Goal: Task Accomplishment & Management: Manage account settings

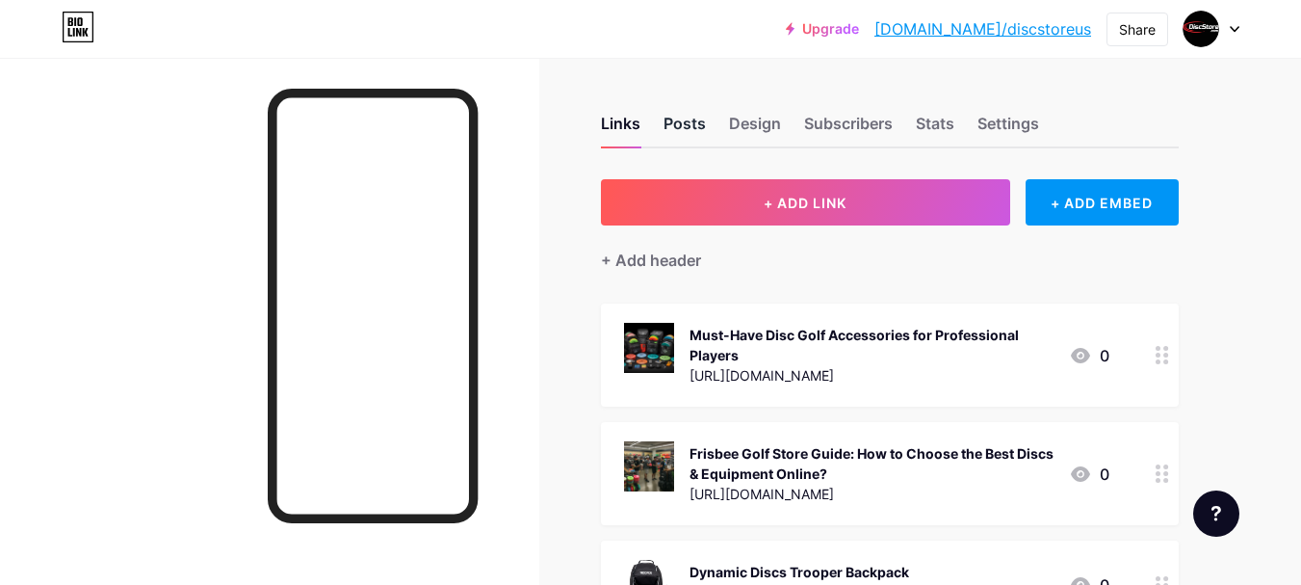
click at [698, 128] on div "Posts" at bounding box center [685, 129] width 42 height 35
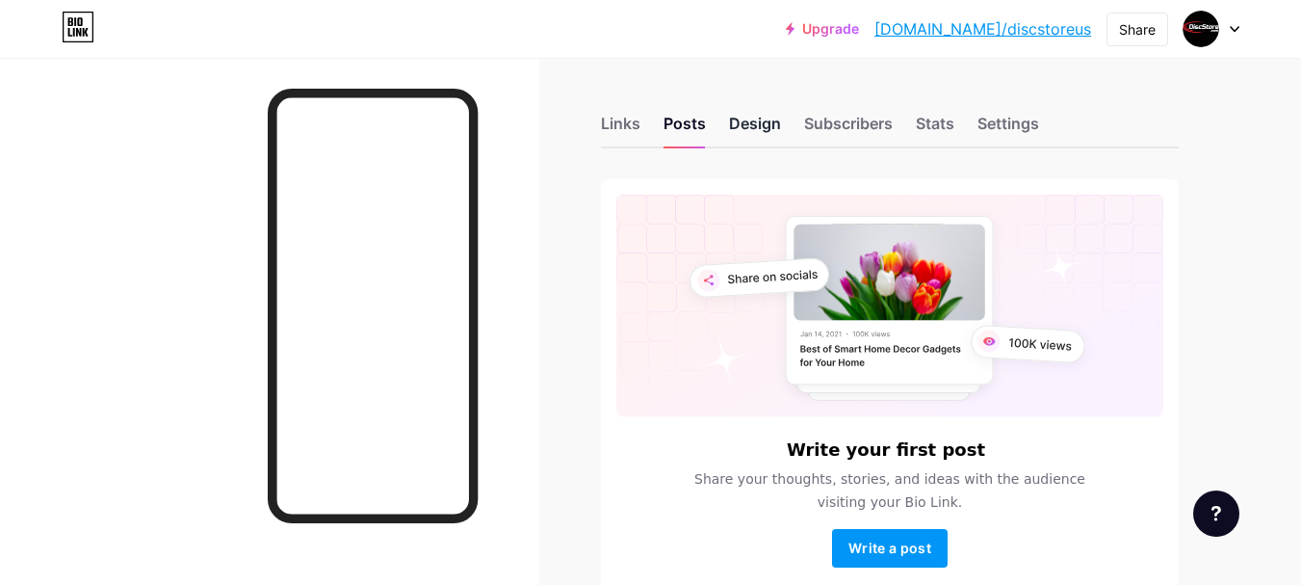
click at [761, 123] on div "Design" at bounding box center [755, 129] width 52 height 35
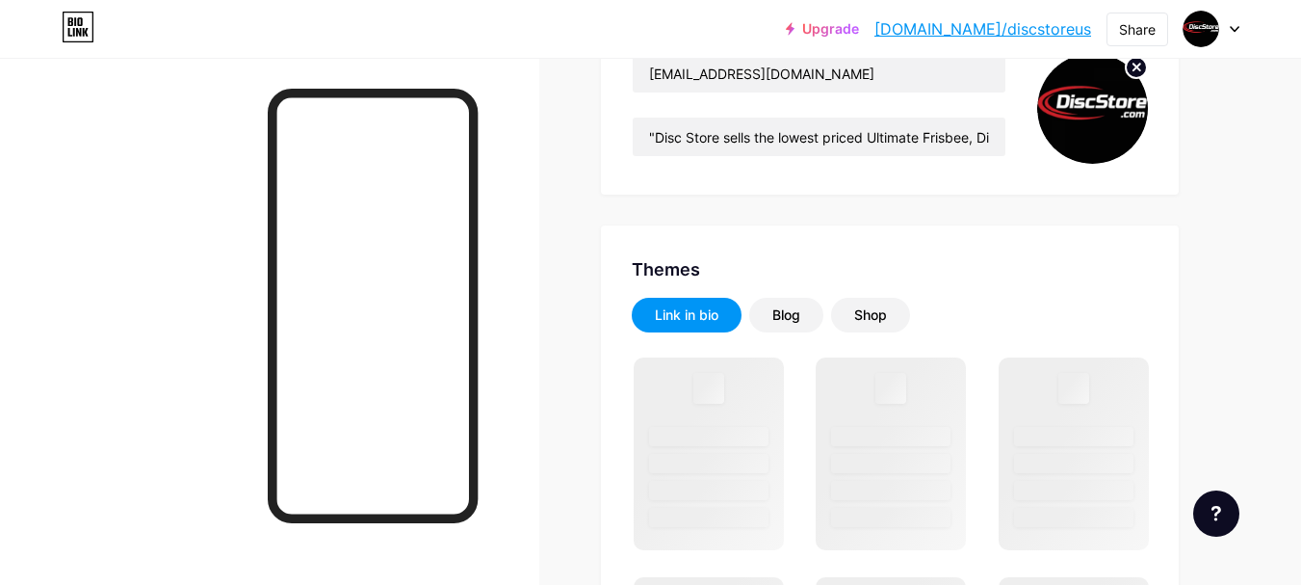
scroll to position [385, 0]
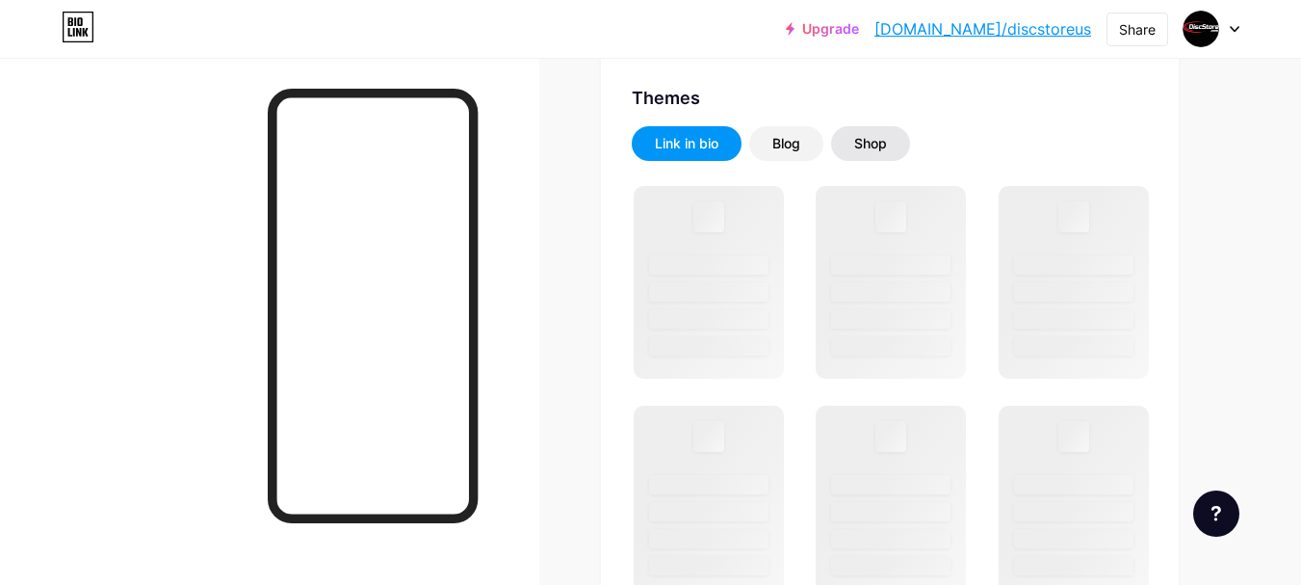
click at [842, 150] on div "Shop" at bounding box center [870, 143] width 79 height 35
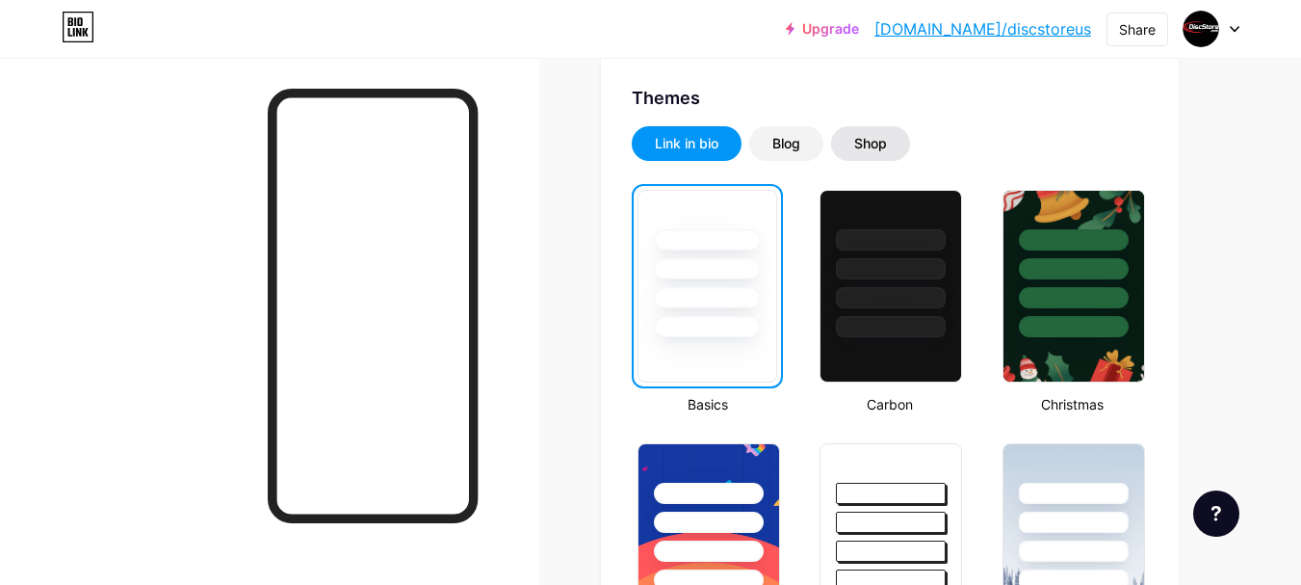
click at [880, 138] on div "Shop" at bounding box center [870, 143] width 33 height 19
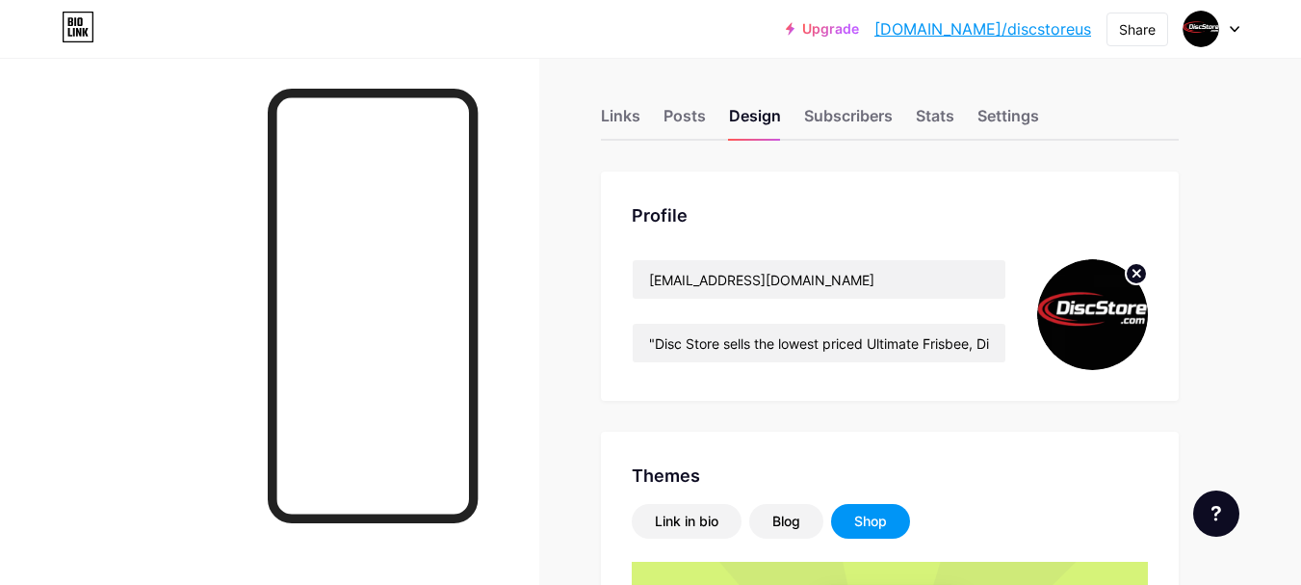
scroll to position [0, 0]
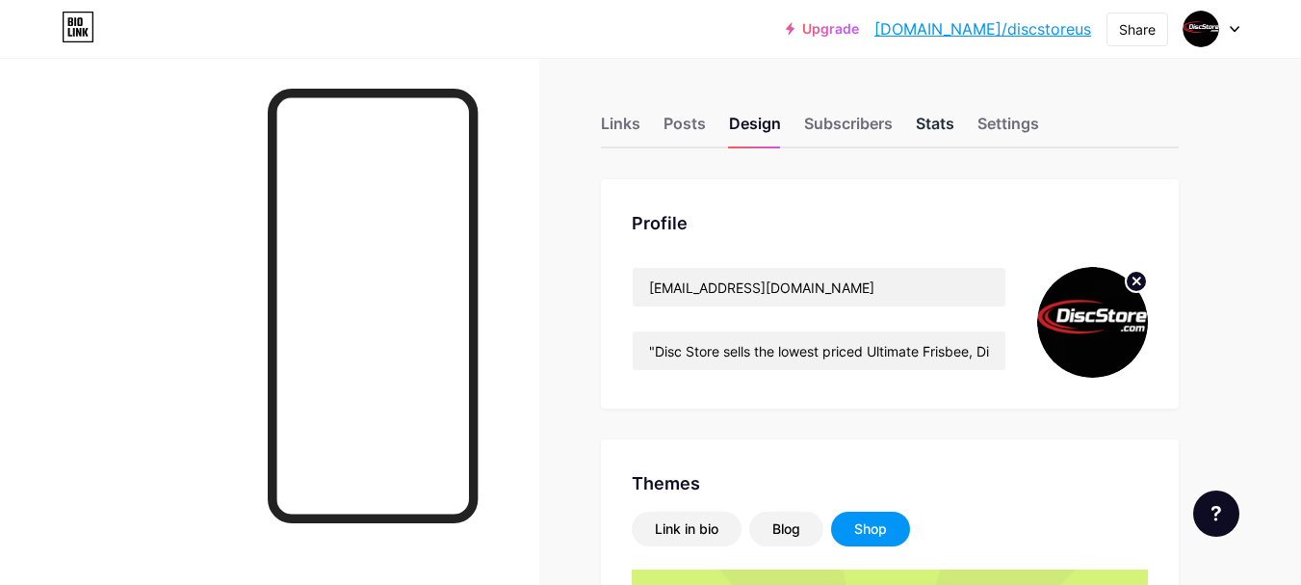
click at [933, 132] on div "Stats" at bounding box center [935, 129] width 39 height 35
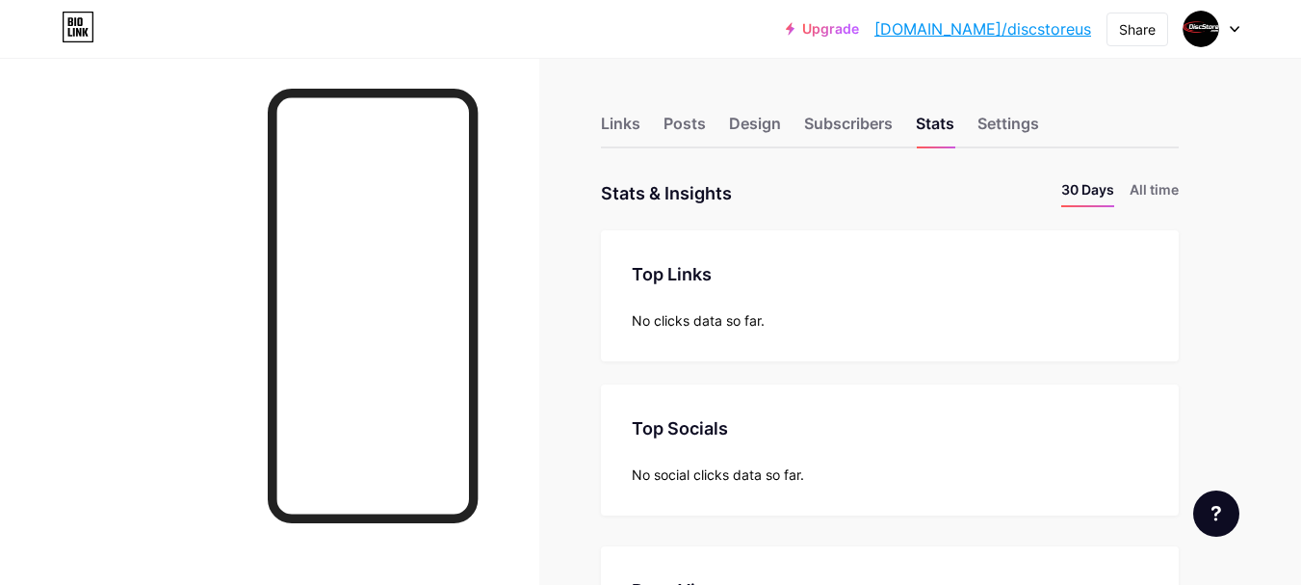
scroll to position [585, 1301]
click at [982, 123] on div "Settings" at bounding box center [1009, 129] width 62 height 35
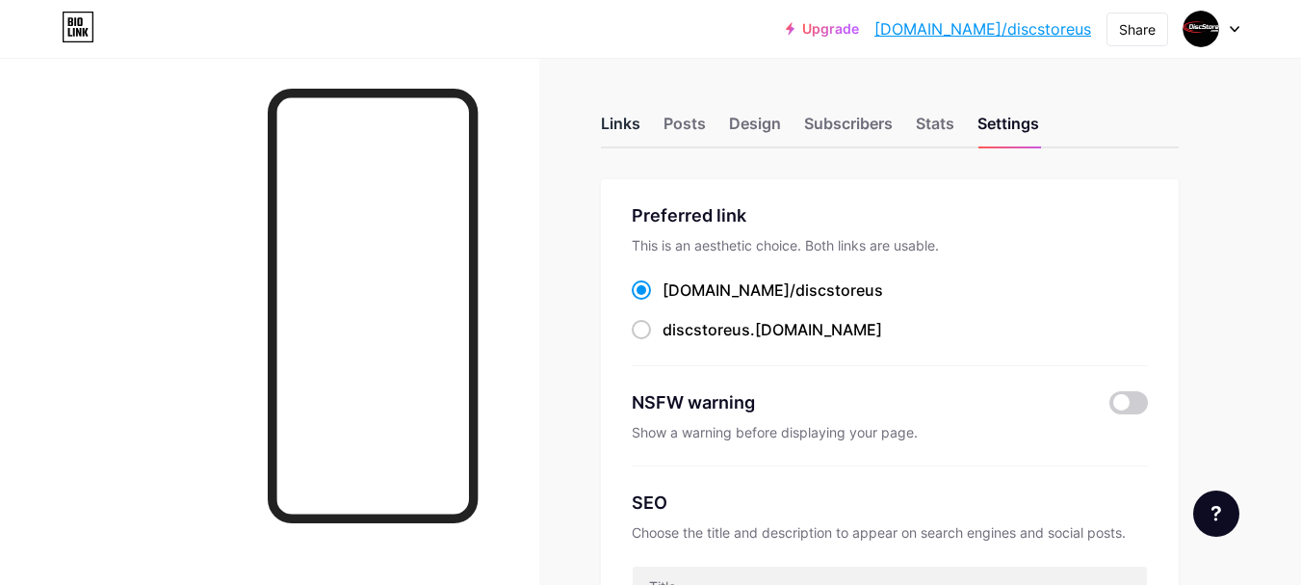
click at [622, 124] on div "Links" at bounding box center [620, 129] width 39 height 35
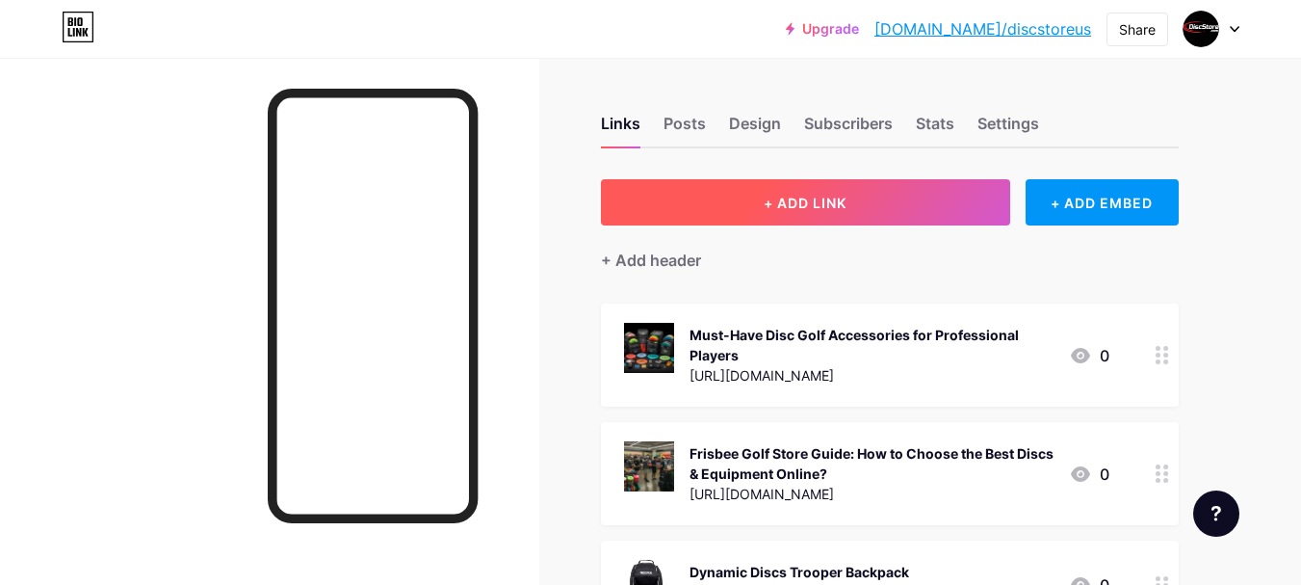
click at [821, 186] on button "+ ADD LINK" at bounding box center [805, 202] width 409 height 46
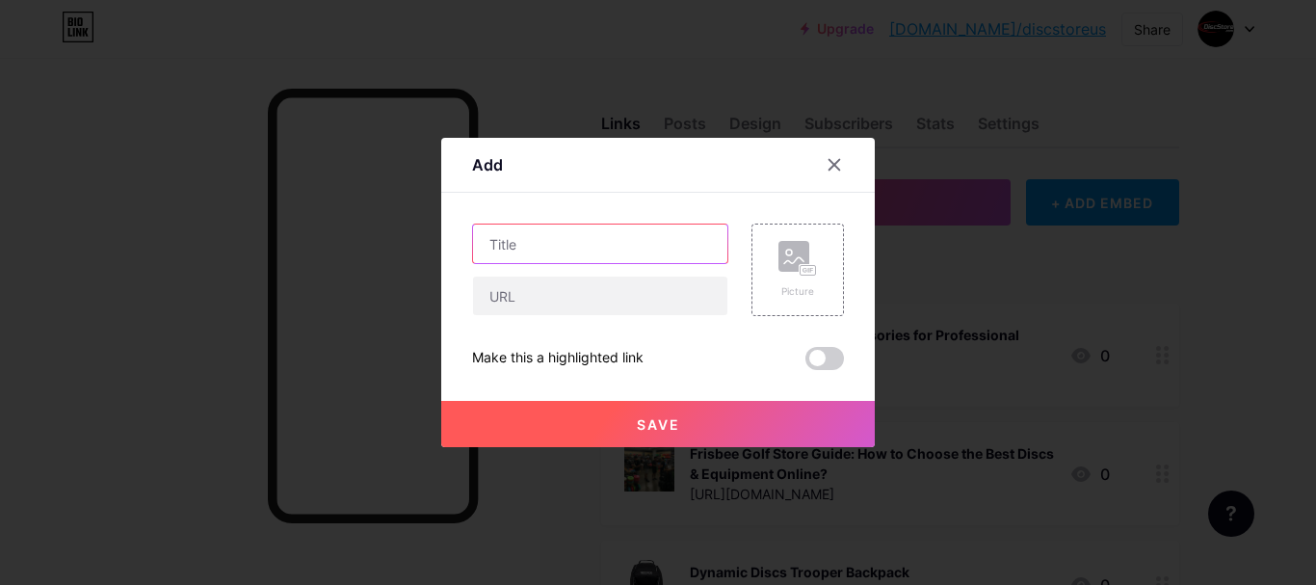
click at [668, 247] on input "text" at bounding box center [600, 243] width 254 height 39
paste input "Blank Long Sleeve Jersey"
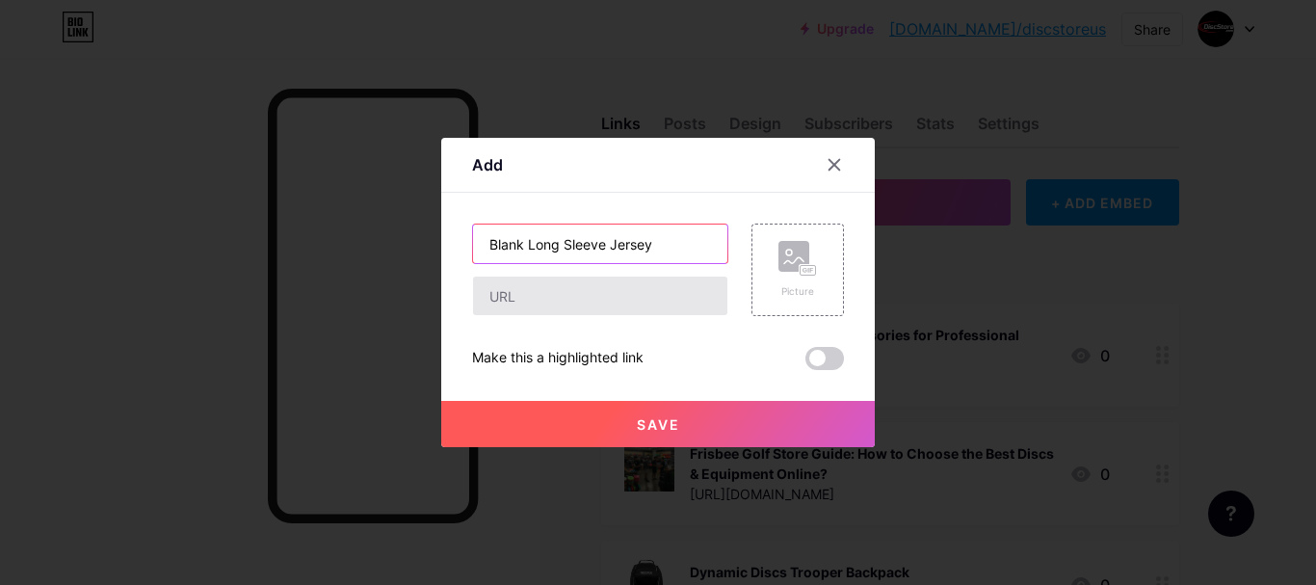
type input "Blank Long Sleeve Jersey"
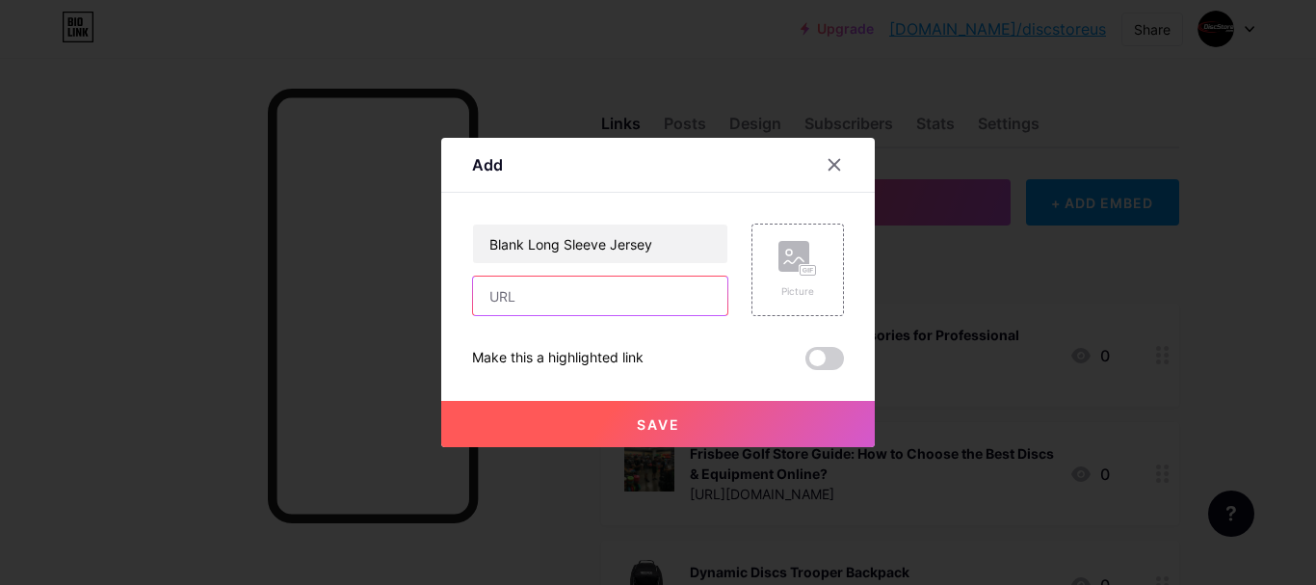
click at [502, 295] on input "text" at bounding box center [600, 295] width 254 height 39
paste input "[URL][DOMAIN_NAME]"
type input "[URL][DOMAIN_NAME]"
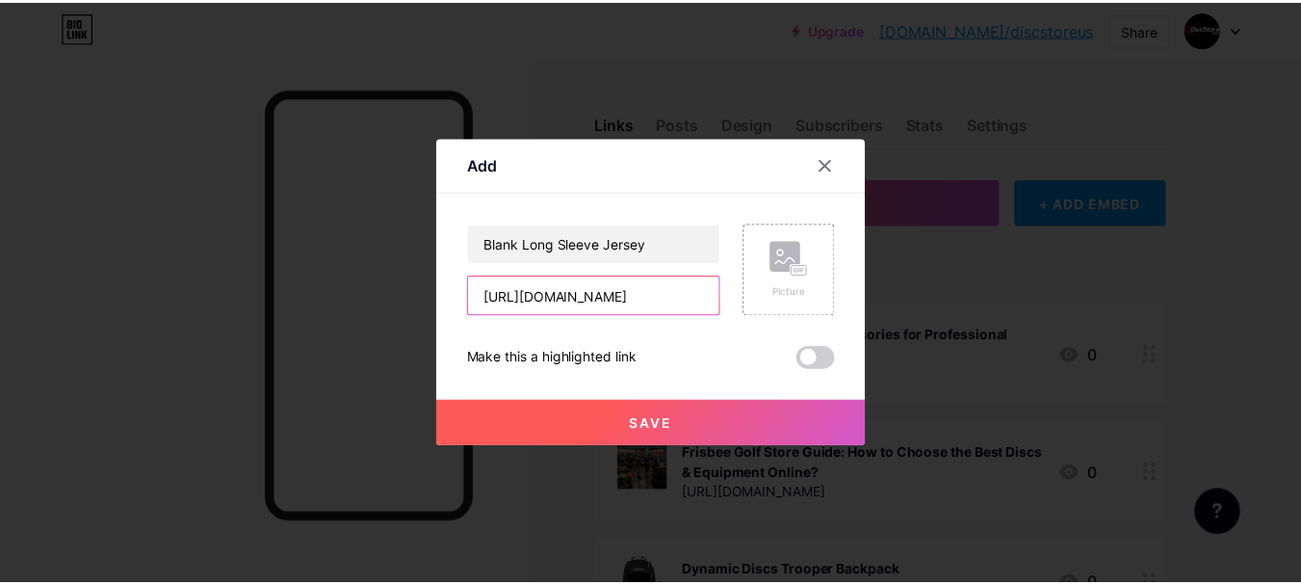
scroll to position [0, 0]
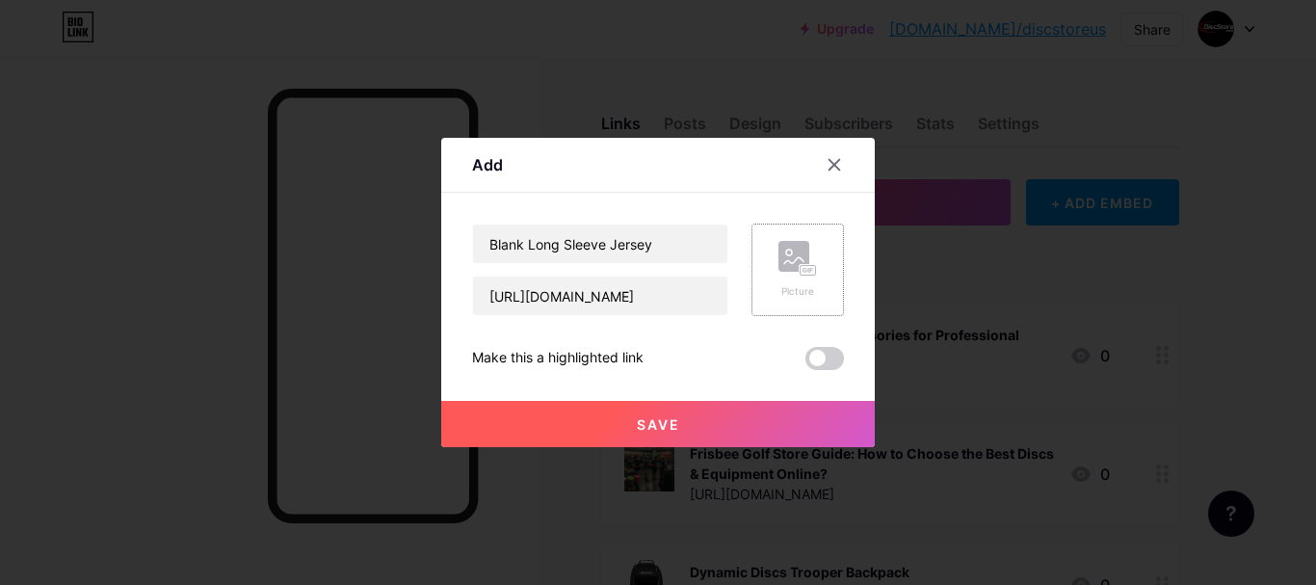
click at [809, 275] on rect at bounding box center [807, 271] width 15 height 10
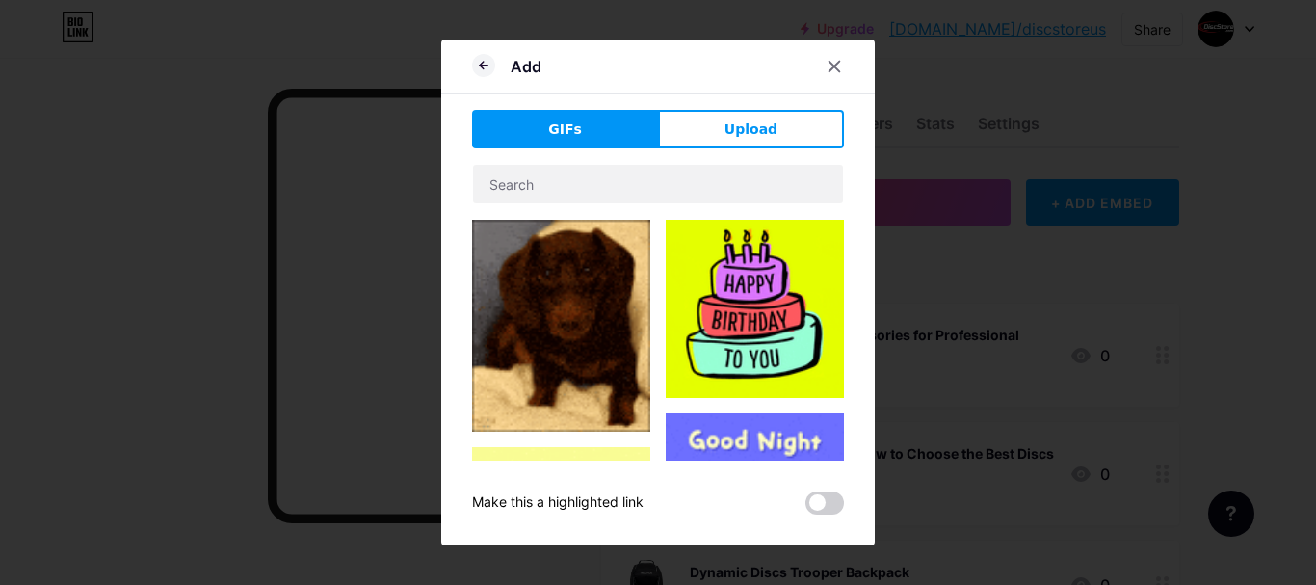
click at [695, 104] on div "Add GIFs Upload Content YouTube Play YouTube video without leaving your page. A…" at bounding box center [657, 292] width 433 height 506
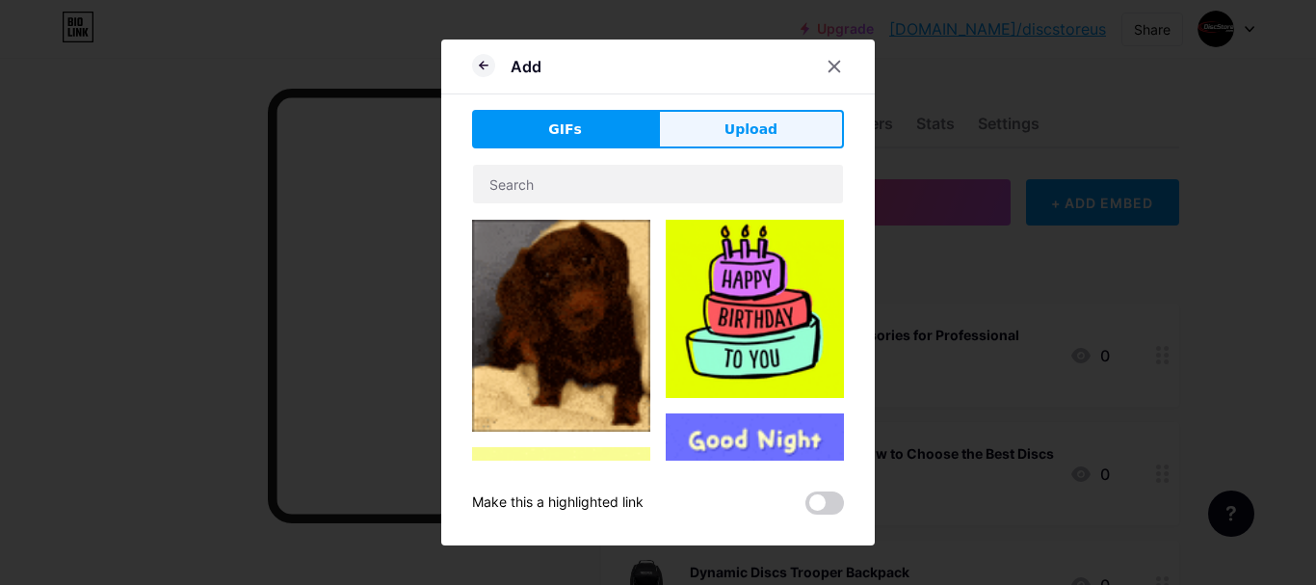
click at [678, 140] on button "Upload" at bounding box center [751, 129] width 186 height 39
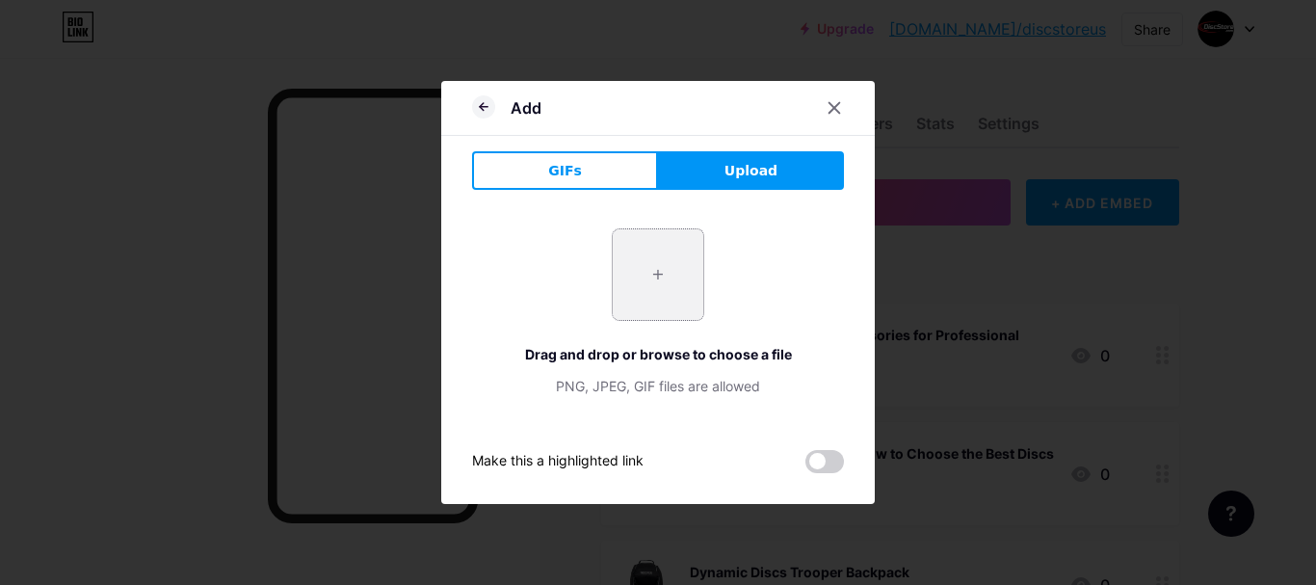
click at [641, 273] on input "file" at bounding box center [658, 274] width 91 height 91
type input "C:\fakepath\forestgreen_ls.webp"
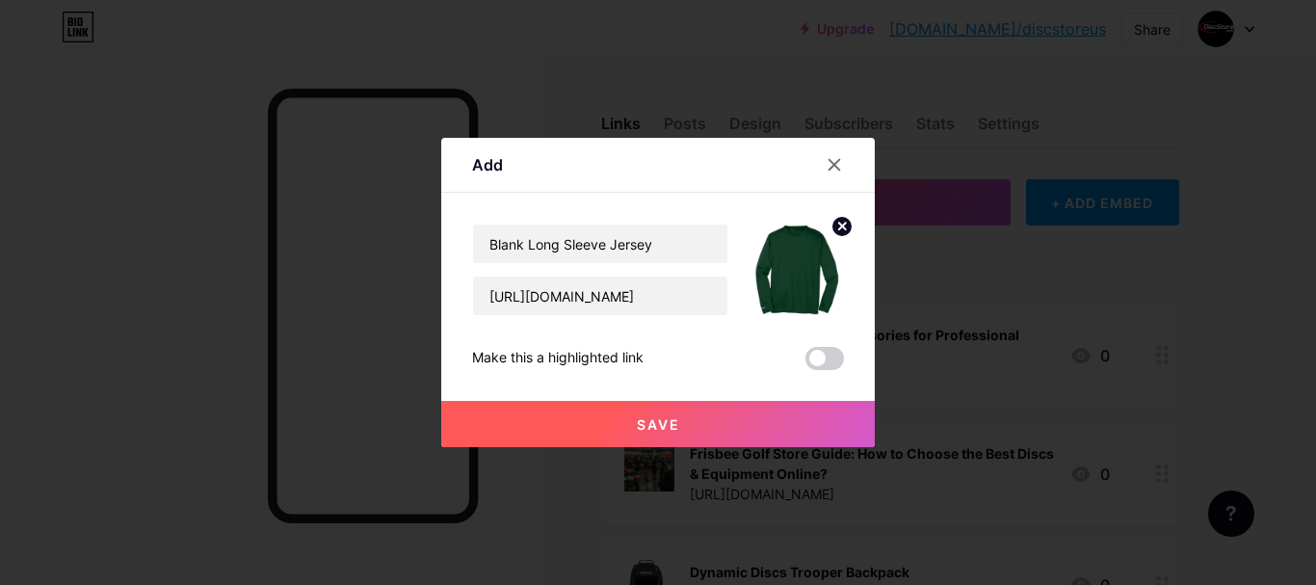
click at [718, 431] on button "Save" at bounding box center [657, 424] width 433 height 46
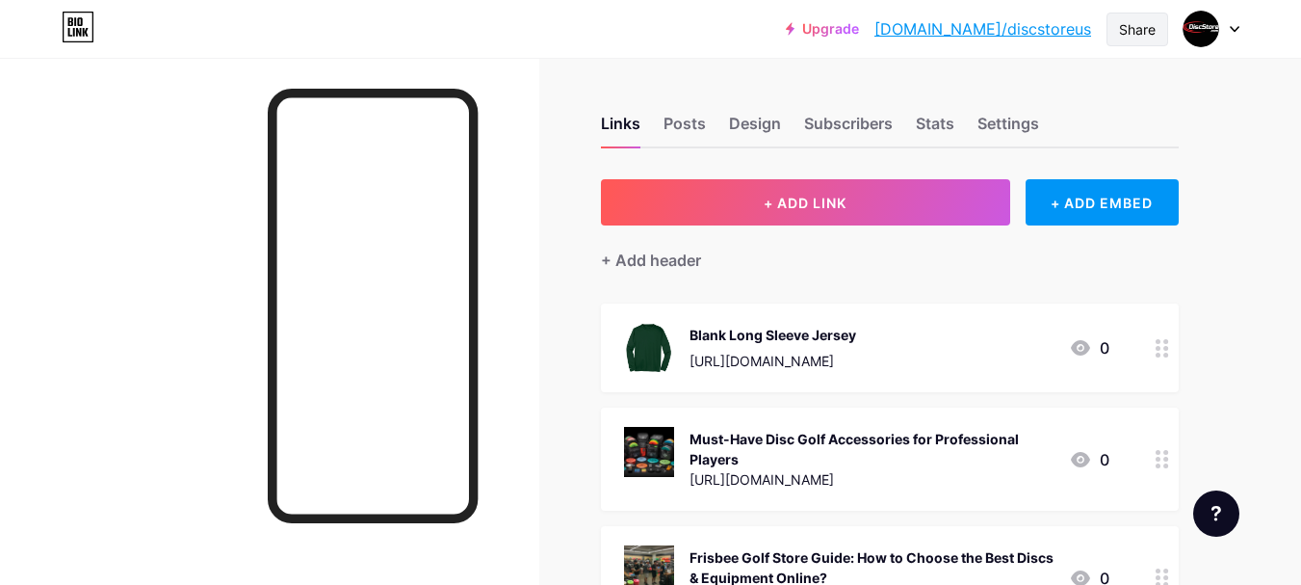
click at [1140, 41] on div "Share" at bounding box center [1138, 30] width 62 height 34
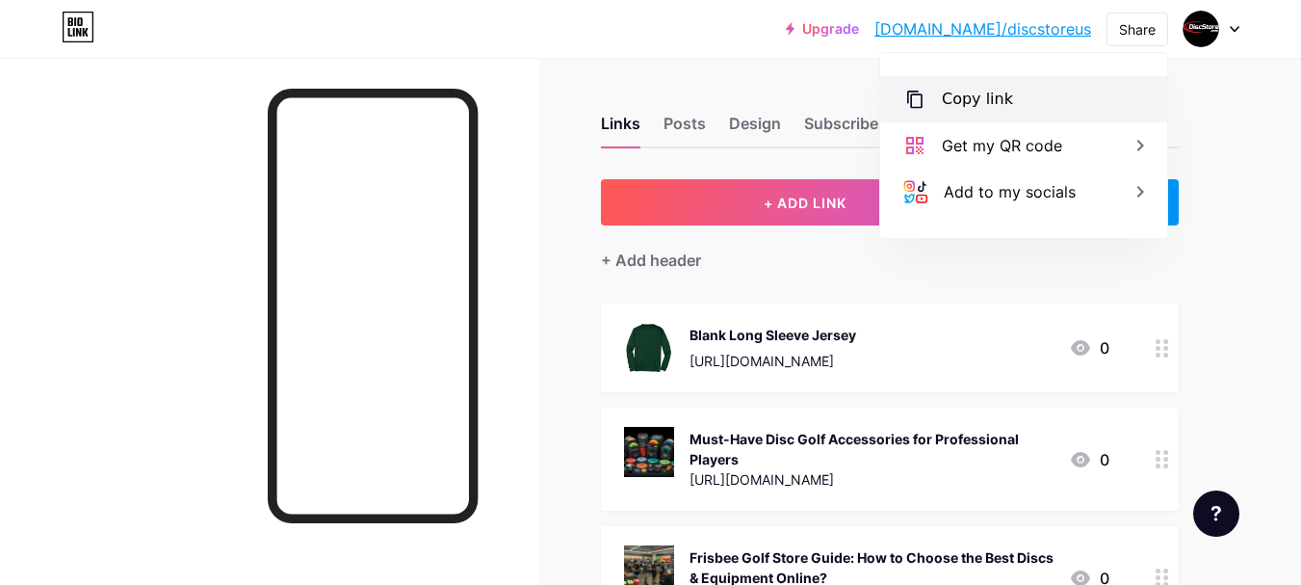
click at [1043, 86] on div "Copy link" at bounding box center [1023, 99] width 287 height 46
